Goal: Task Accomplishment & Management: Use online tool/utility

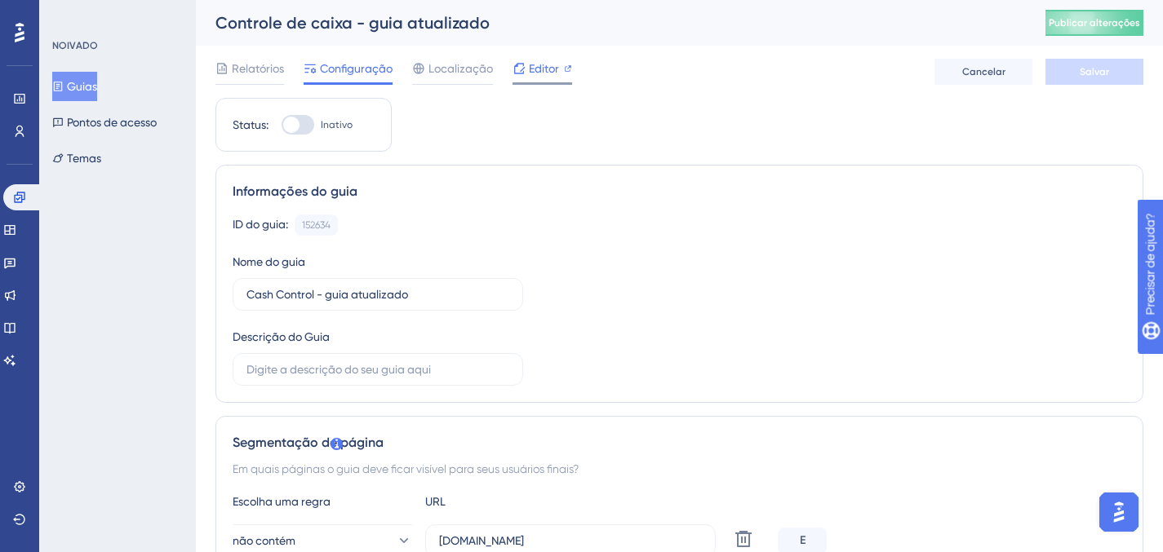
click at [551, 66] on font "Editor" at bounding box center [544, 68] width 30 height 13
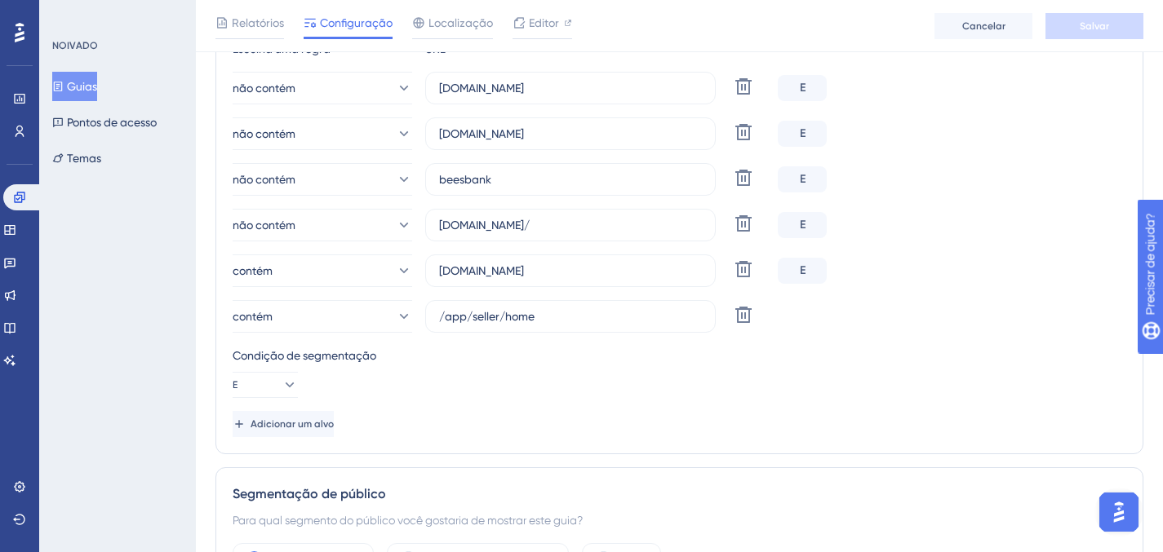
scroll to position [366, 0]
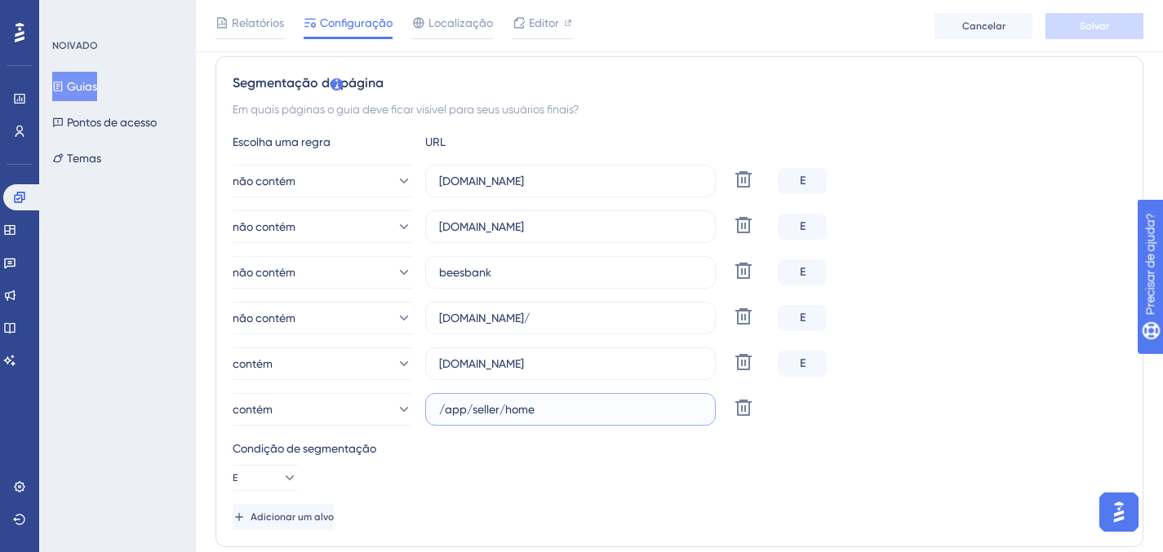
click at [631, 414] on input "/app/seller/home" at bounding box center [570, 410] width 263 height 18
click at [588, 360] on input "[DOMAIN_NAME]" at bounding box center [570, 364] width 263 height 18
click at [610, 405] on input "/app/seller/home" at bounding box center [570, 410] width 263 height 18
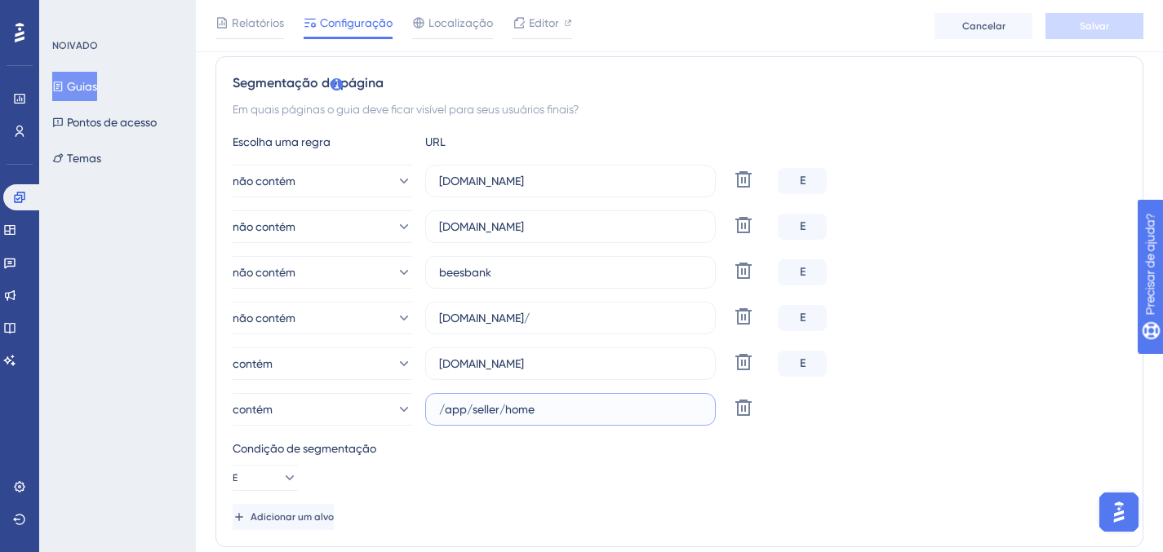
click at [610, 405] on input "/app/seller/home" at bounding box center [570, 410] width 263 height 18
paste input "[URL][DOMAIN_NAME]"
drag, startPoint x: 472, startPoint y: 409, endPoint x: 415, endPoint y: 404, distance: 57.3
click at [415, 404] on div "contém [URL][DOMAIN_NAME] Excluir" at bounding box center [502, 409] width 538 height 33
type input "/[DOMAIN_NAME]/app/seller/home"
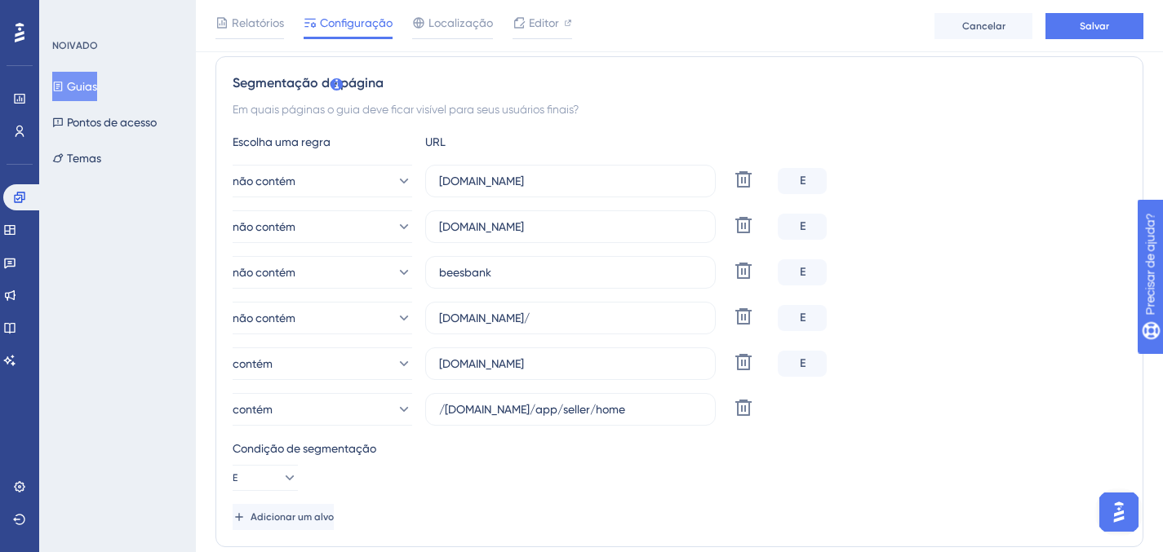
click at [527, 442] on div "Condição de segmentação" at bounding box center [679, 449] width 893 height 20
click at [530, 361] on input "[DOMAIN_NAME]" at bounding box center [570, 364] width 263 height 18
click at [752, 361] on icon at bounding box center [743, 362] width 20 height 20
type input "/[DOMAIN_NAME]/app/seller/home"
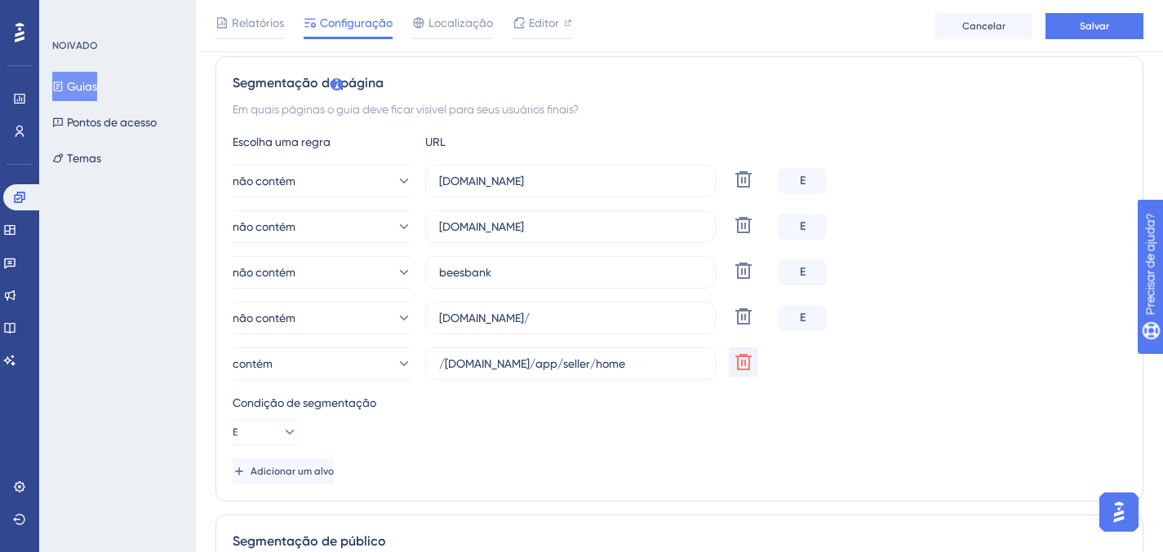
click at [765, 467] on div "Adicionar um alvo" at bounding box center [679, 471] width 893 height 26
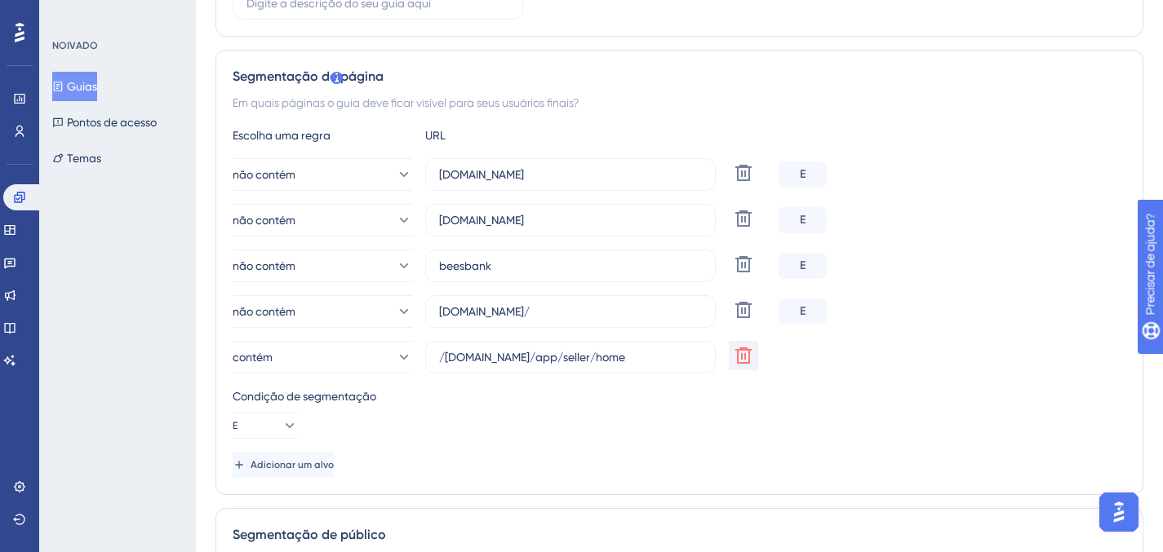
scroll to position [0, 0]
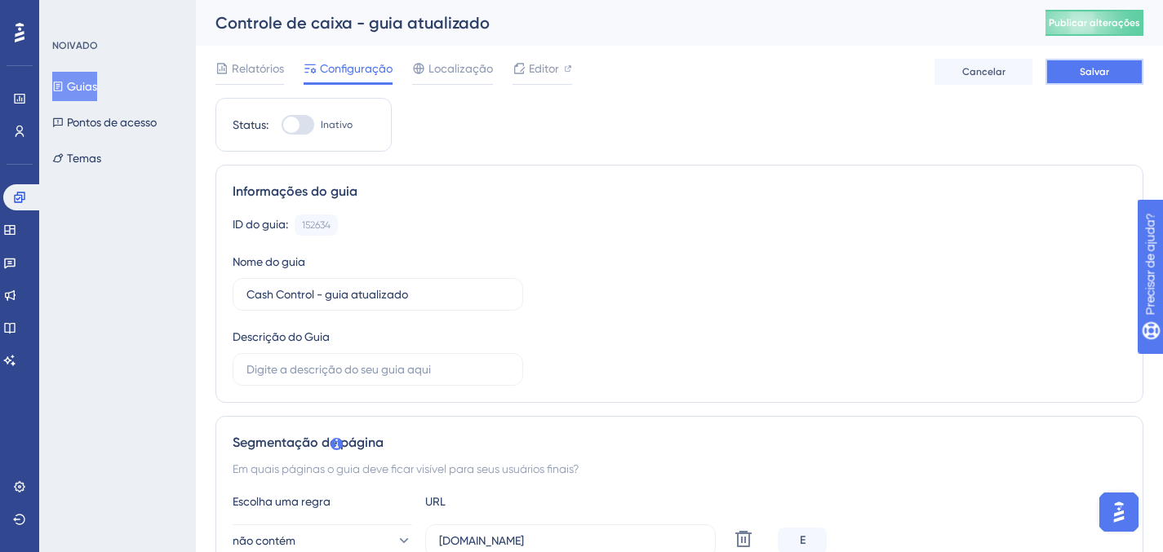
click at [1095, 77] on font "Salvar" at bounding box center [1093, 71] width 29 height 11
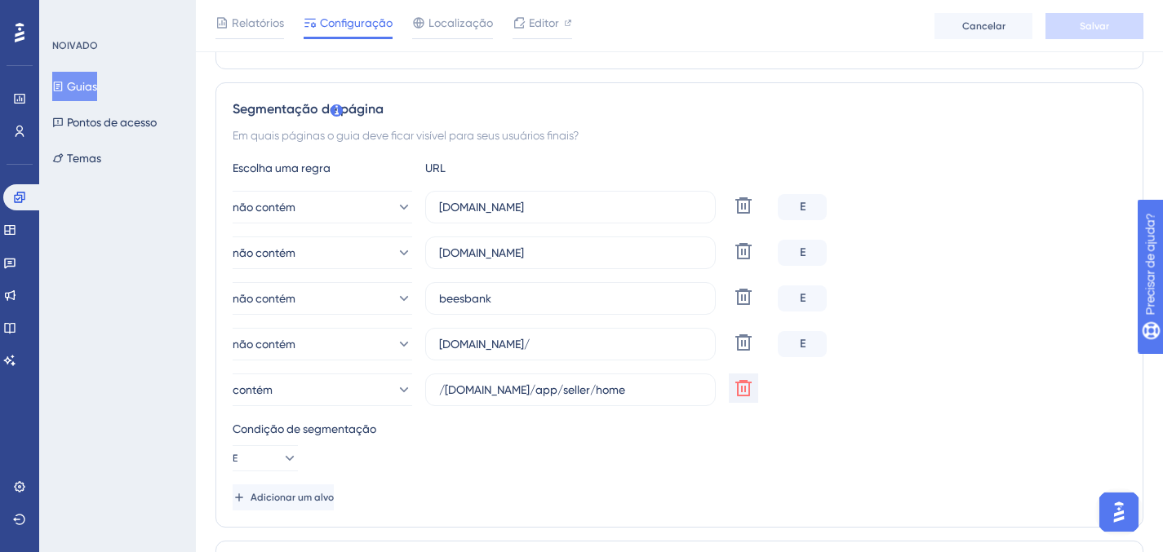
scroll to position [316, 0]
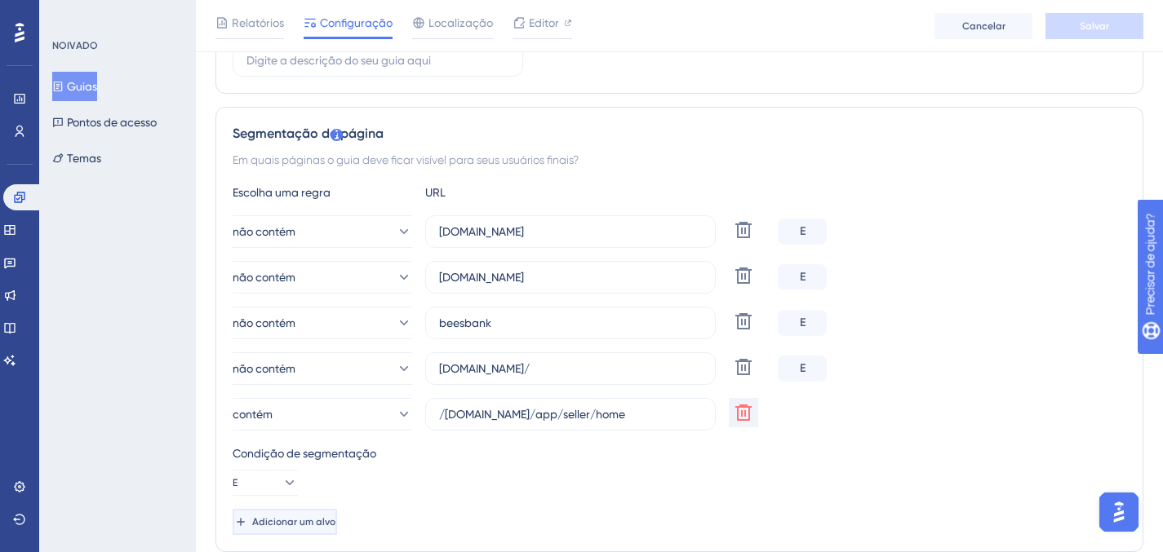
click at [333, 520] on font "Adicionar um alvo" at bounding box center [293, 521] width 83 height 11
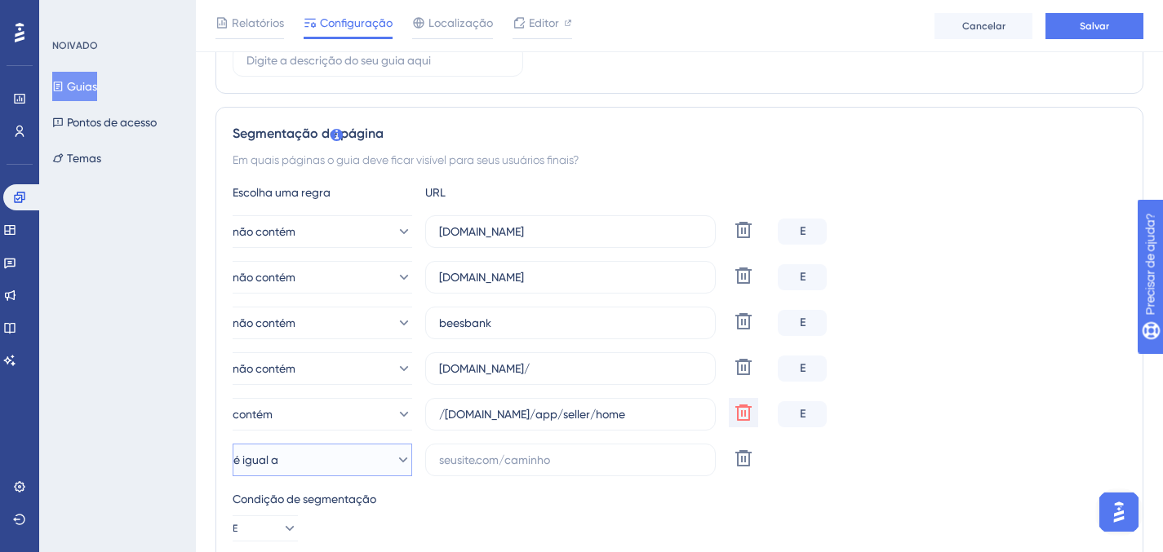
click at [374, 472] on button "é igual a" at bounding box center [322, 460] width 179 height 33
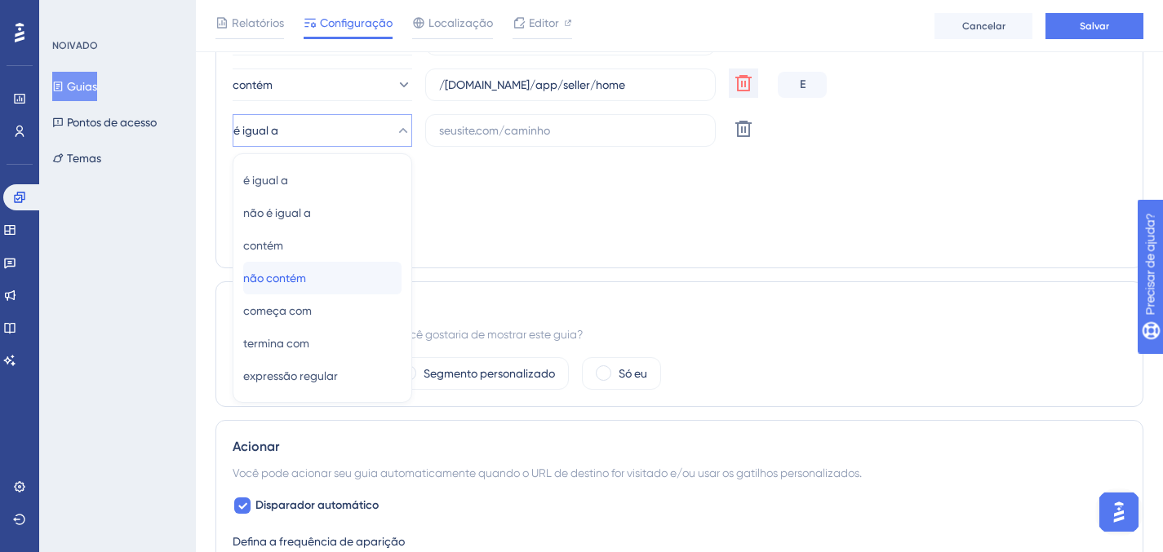
click at [358, 263] on div "não contém não contém" at bounding box center [322, 278] width 158 height 33
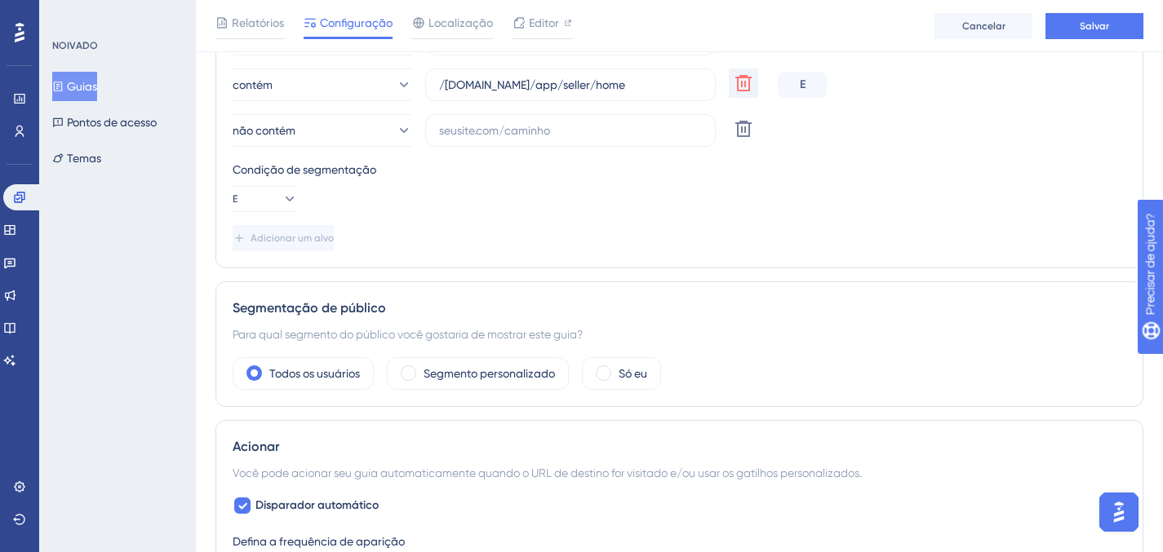
click at [480, 111] on div "não contém [DOMAIN_NAME] Excluir E não contém [DOMAIN_NAME] Excluir E não conté…" at bounding box center [679, 16] width 893 height 261
click at [490, 122] on input "text" at bounding box center [570, 131] width 263 height 18
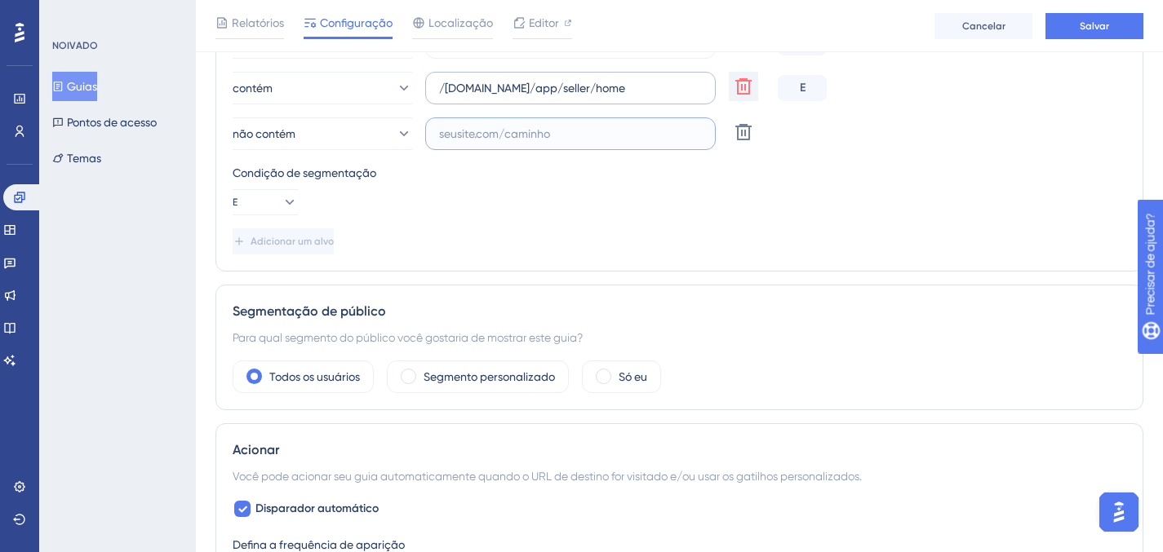
scroll to position [642, 0]
click at [492, 135] on input "text" at bounding box center [570, 134] width 263 height 18
type input "hmg-"
click at [556, 210] on div "Condição de segmentação E" at bounding box center [679, 189] width 893 height 52
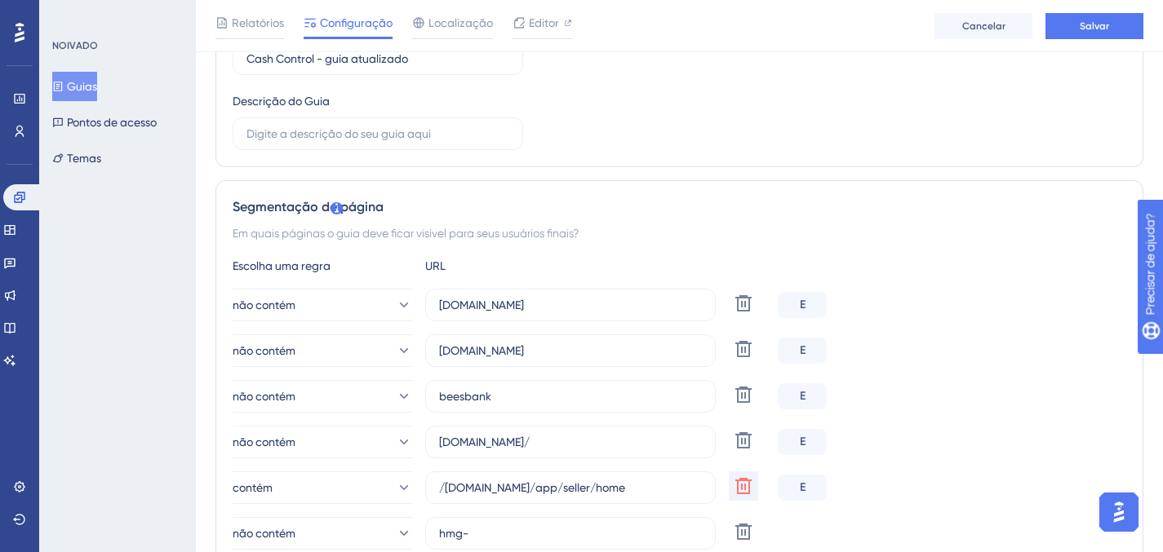
scroll to position [387, 0]
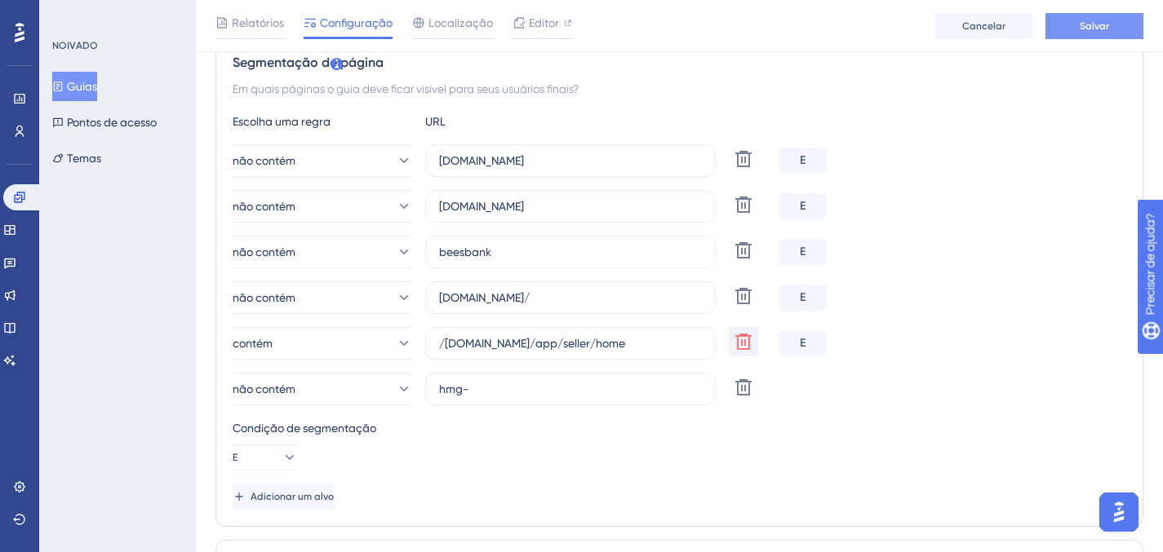
click at [1070, 37] on button "Salvar" at bounding box center [1094, 26] width 98 height 26
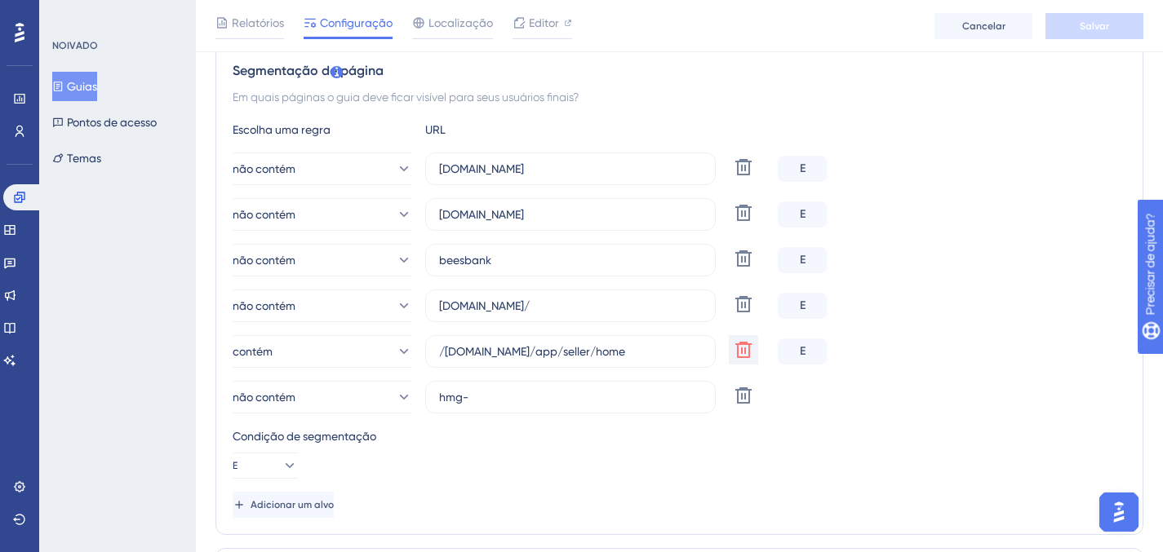
scroll to position [382, 0]
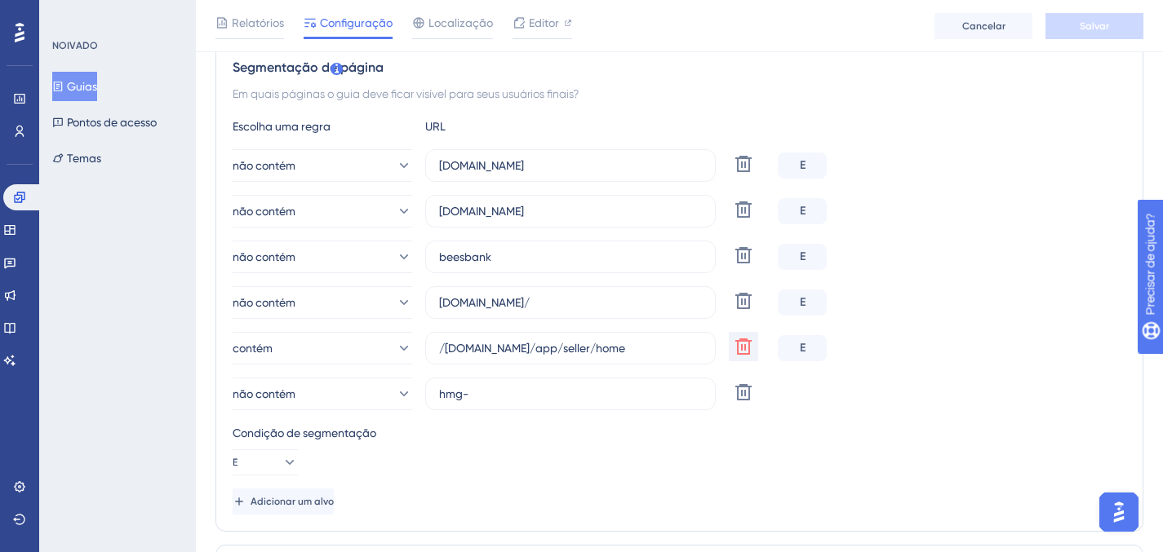
click at [1012, 354] on div "contém /[DOMAIN_NAME]/app/seller/home Excluir E" at bounding box center [679, 348] width 893 height 33
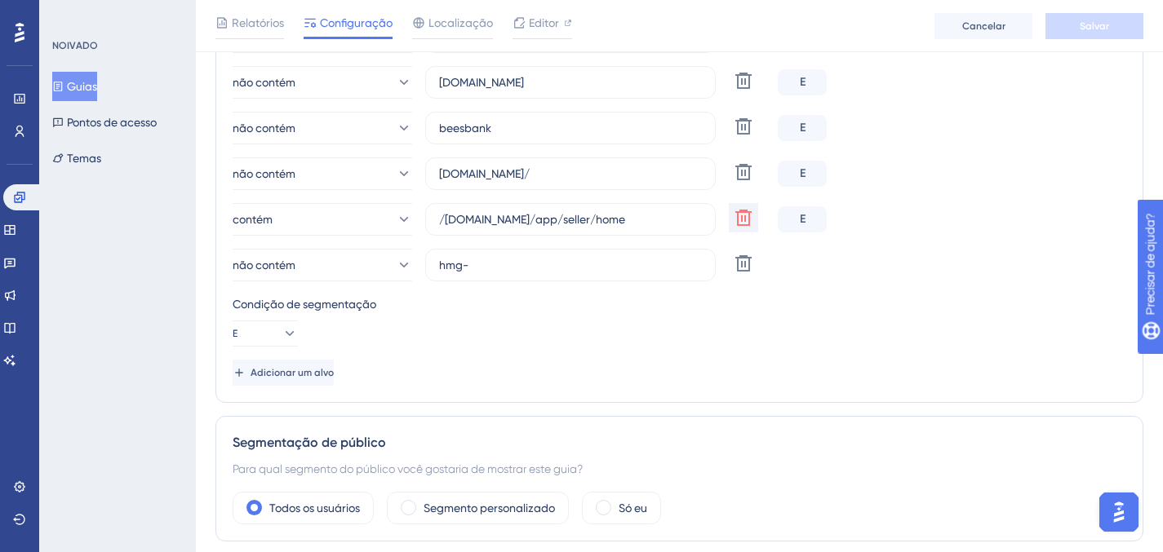
scroll to position [0, 0]
